Goal: Check status: Check status

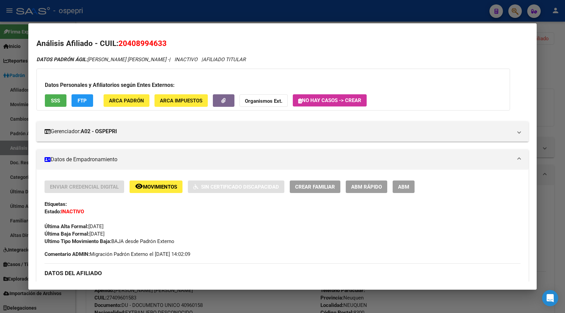
click at [549, 97] on div at bounding box center [282, 156] width 565 height 313
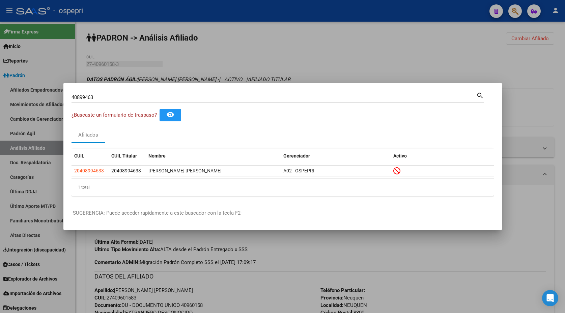
click at [156, 99] on input "40899463" at bounding box center [274, 97] width 405 height 6
paste input "35596374"
type input "35596374"
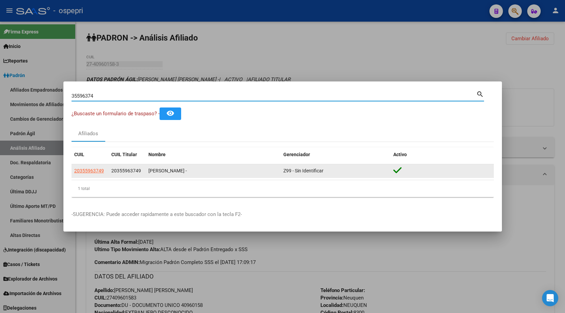
click at [90, 173] on span "20355963749" at bounding box center [89, 170] width 30 height 5
type textarea "20355963749"
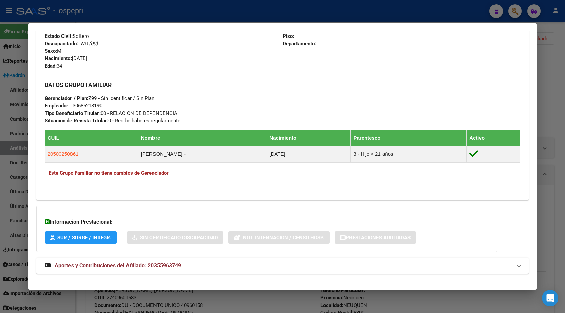
scroll to position [287, 0]
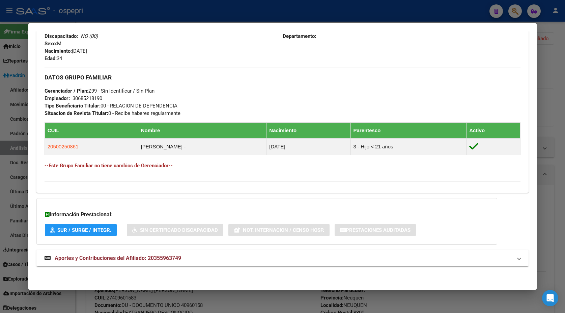
click at [199, 256] on mat-panel-title "Aportes y Contribuciones del Afiliado: 20355963749" at bounding box center [279, 258] width 469 height 8
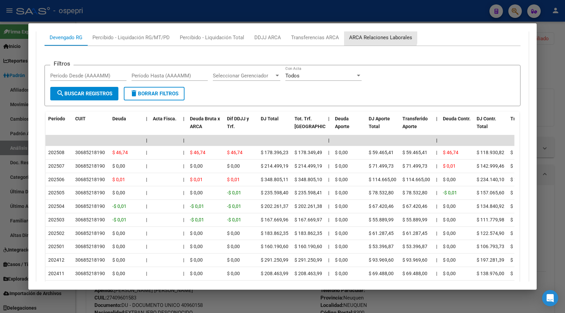
click at [376, 31] on div "ARCA Relaciones Laborales" at bounding box center [380, 37] width 73 height 16
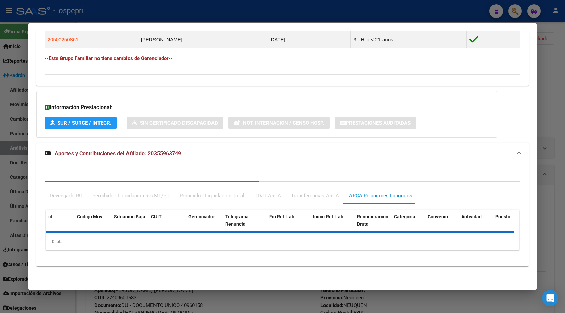
scroll to position [546, 0]
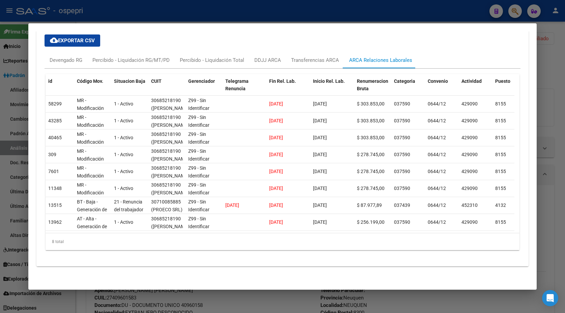
click at [543, 51] on div at bounding box center [282, 156] width 565 height 313
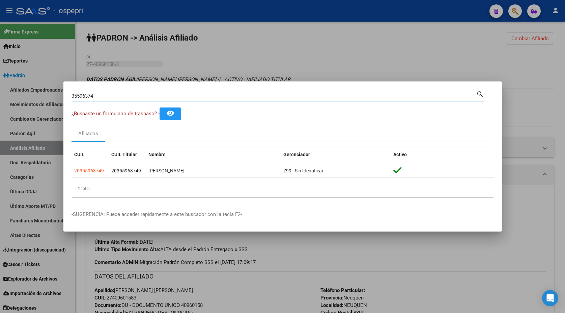
click at [84, 97] on input "35596374" at bounding box center [274, 96] width 405 height 6
paste input "1547041"
type input "31547041"
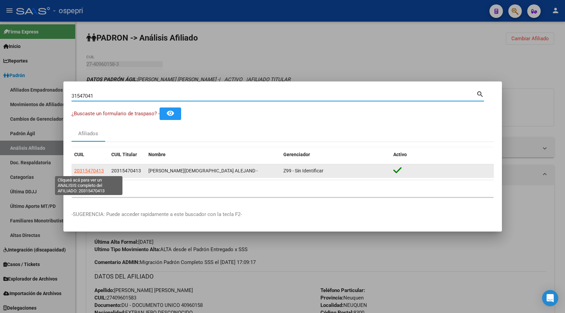
click at [90, 168] on span "20315470413" at bounding box center [89, 170] width 30 height 5
type textarea "20315470413"
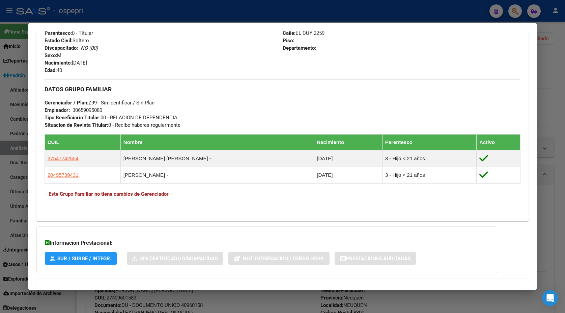
scroll to position [304, 0]
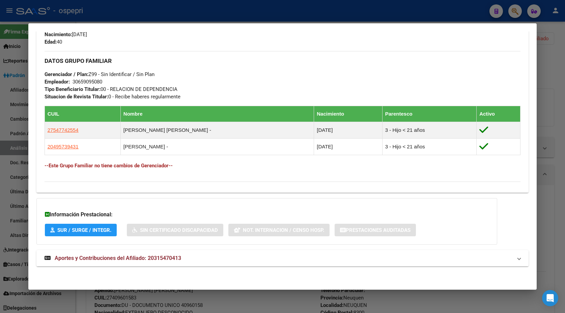
click at [188, 248] on div "DATOS PADRÓN ÁGIL: [PERSON_NAME][DEMOGRAPHIC_DATA] ALEJAND - | ACTIVO | AFILIAD…" at bounding box center [282, 13] width 493 height 522
click at [187, 258] on mat-panel-title "Aportes y Contribuciones del Afiliado: 20315470413" at bounding box center [279, 258] width 469 height 8
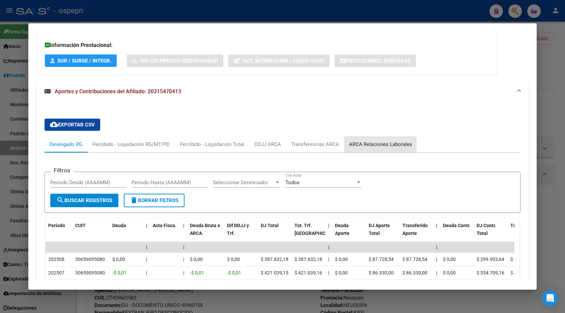
click at [367, 144] on div "ARCA Relaciones Laborales" at bounding box center [380, 143] width 63 height 7
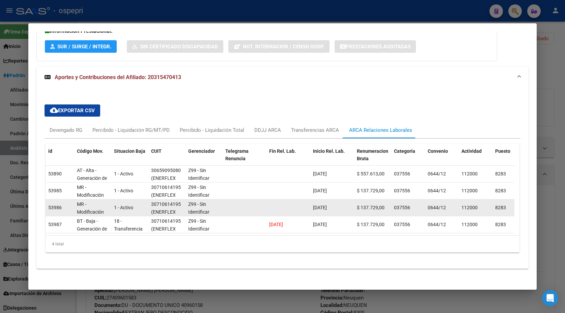
scroll to position [495, 0]
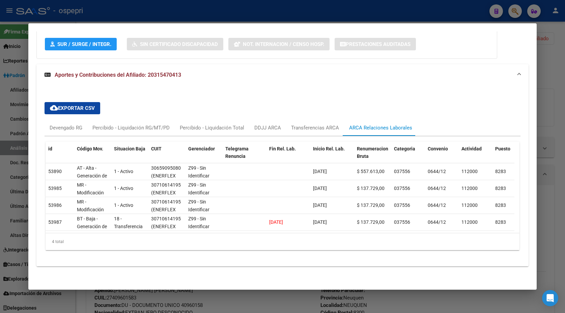
click at [547, 81] on div at bounding box center [282, 156] width 565 height 313
